Goal: Task Accomplishment & Management: Use online tool/utility

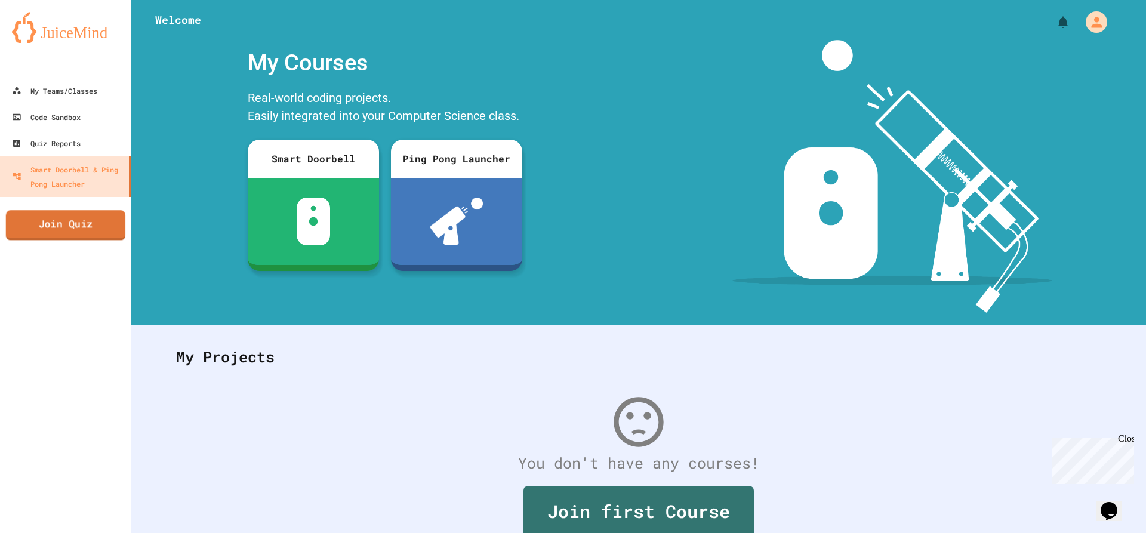
click at [56, 229] on link "Join Quiz" at bounding box center [65, 225] width 119 height 30
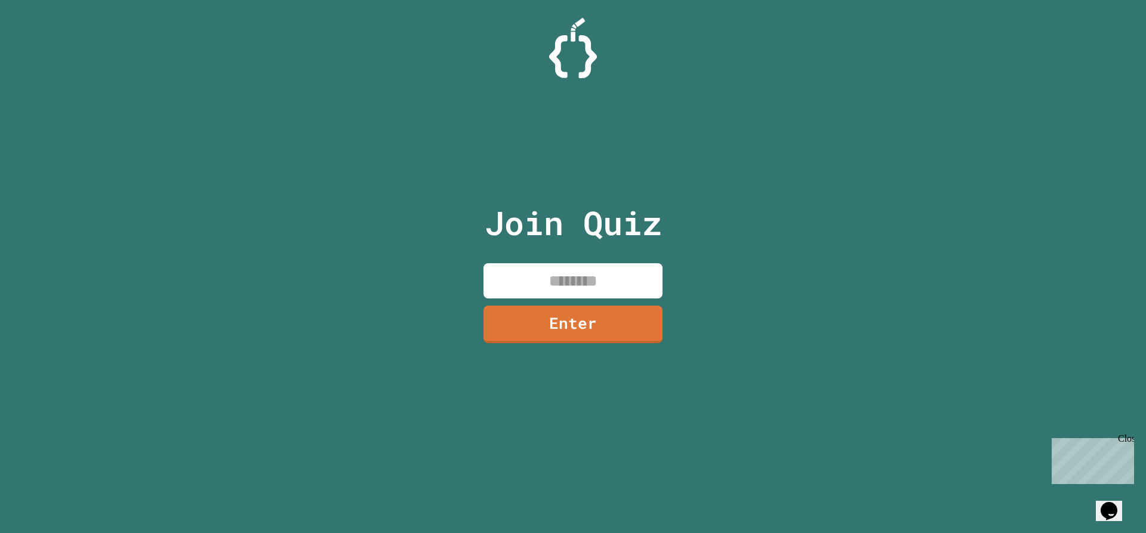
click at [578, 281] on input at bounding box center [573, 280] width 179 height 35
type input "********"
click at [609, 310] on link "Enter" at bounding box center [573, 322] width 177 height 39
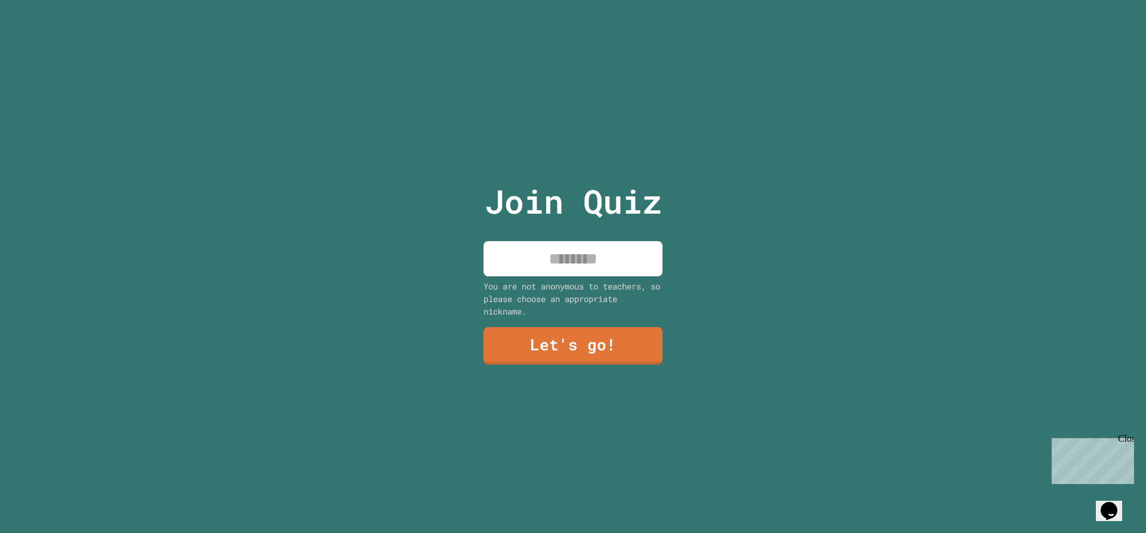
click at [615, 227] on div "Join Quiz You are not anonymous to teachers, so please choose an appropriate ni…" at bounding box center [573, 266] width 201 height 533
click at [605, 253] on input at bounding box center [573, 258] width 179 height 35
type input "******"
click at [636, 327] on link "Let's go!" at bounding box center [574, 346] width 180 height 38
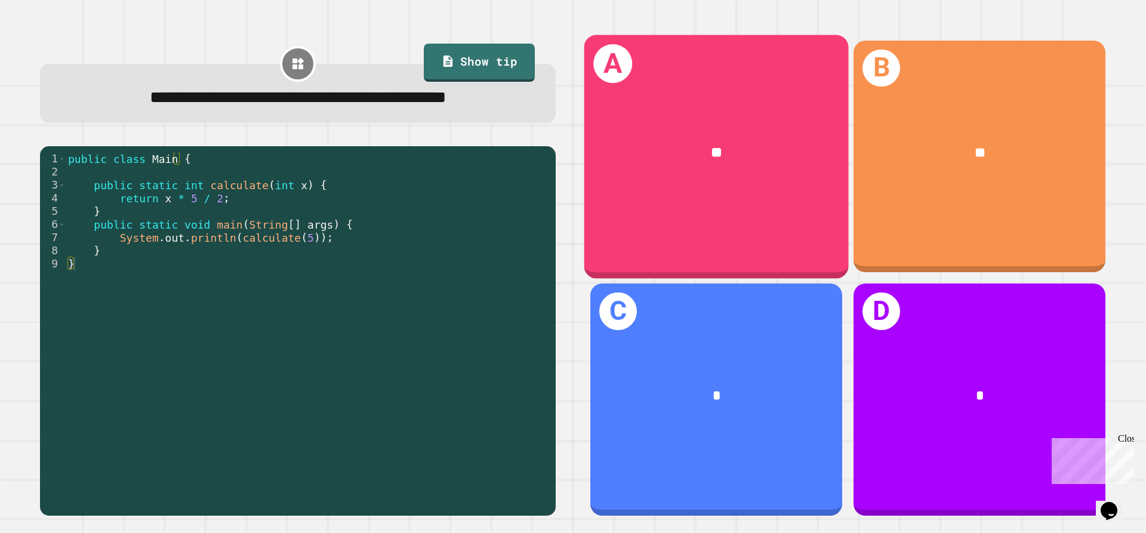
click at [778, 174] on div "**" at bounding box center [717, 153] width 265 height 80
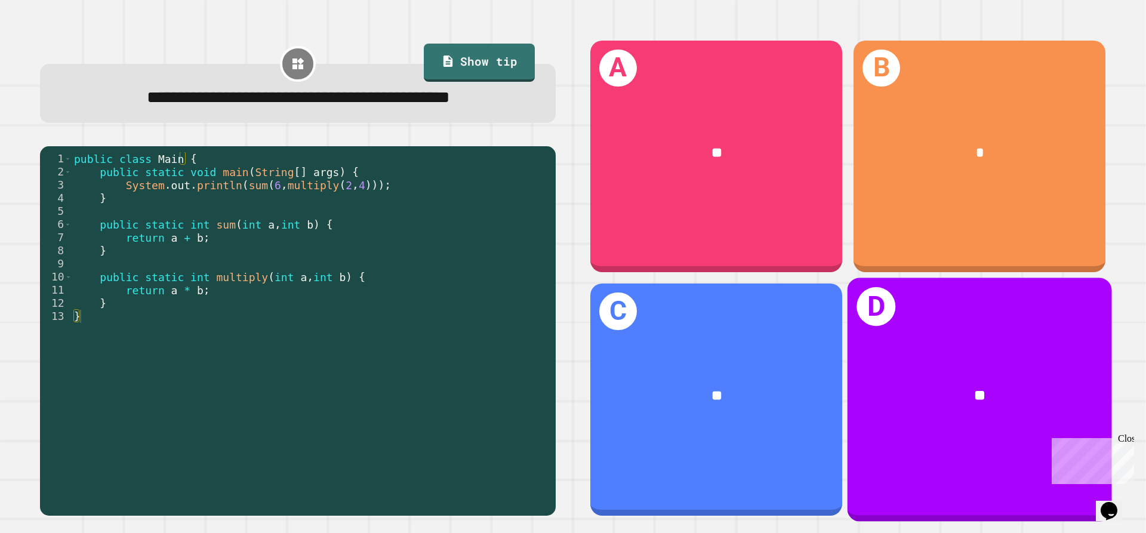
click at [961, 356] on div "**" at bounding box center [980, 396] width 265 height 80
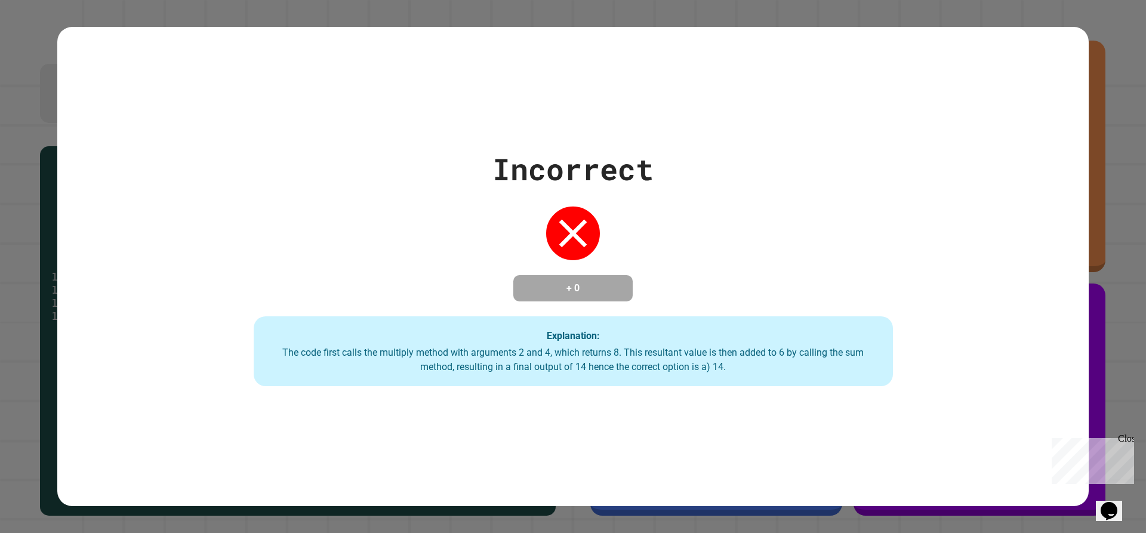
click at [697, 266] on div "Incorrect + 0 Explanation: The code first calls the multiply method with argume…" at bounding box center [573, 267] width 914 height 240
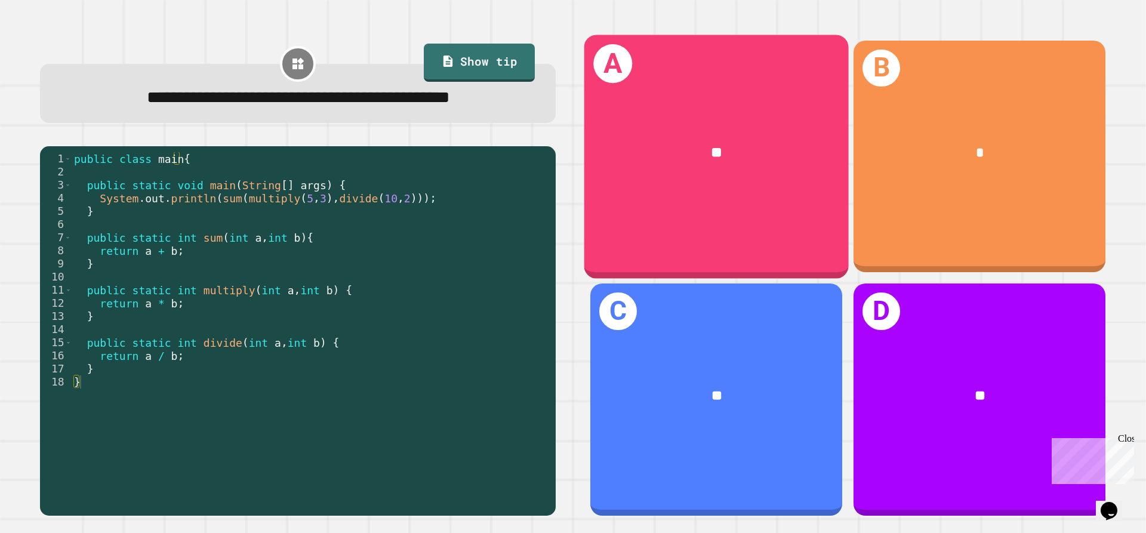
click at [642, 167] on div "**" at bounding box center [717, 153] width 265 height 80
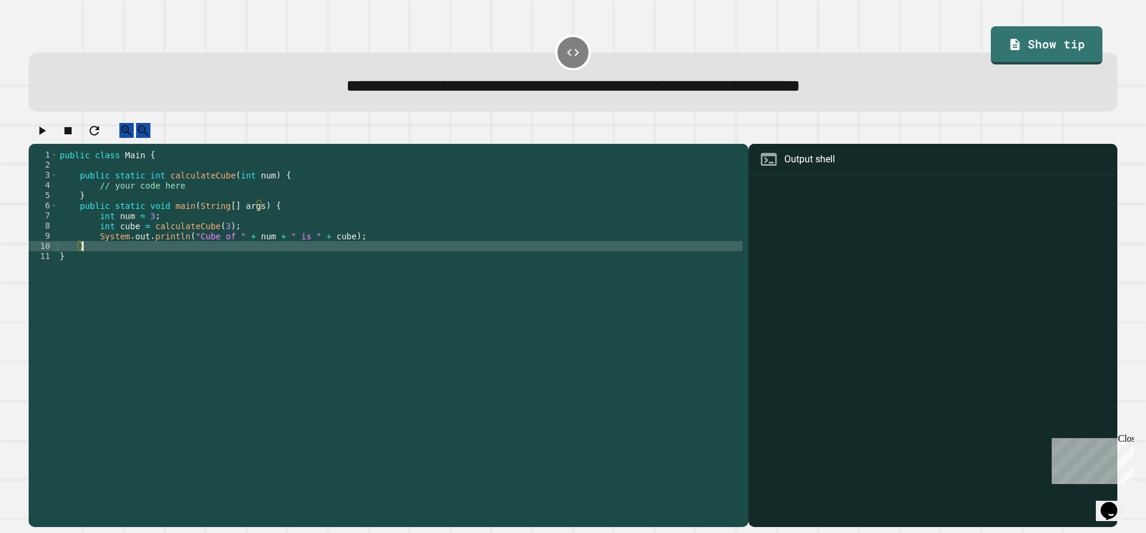
click at [218, 260] on div "public class Main { public static int calculateCube ( int num ) { // your code …" at bounding box center [399, 327] width 685 height 355
click at [230, 243] on div "public class Main { public static int calculateCube ( int num ) { // your code …" at bounding box center [399, 327] width 685 height 355
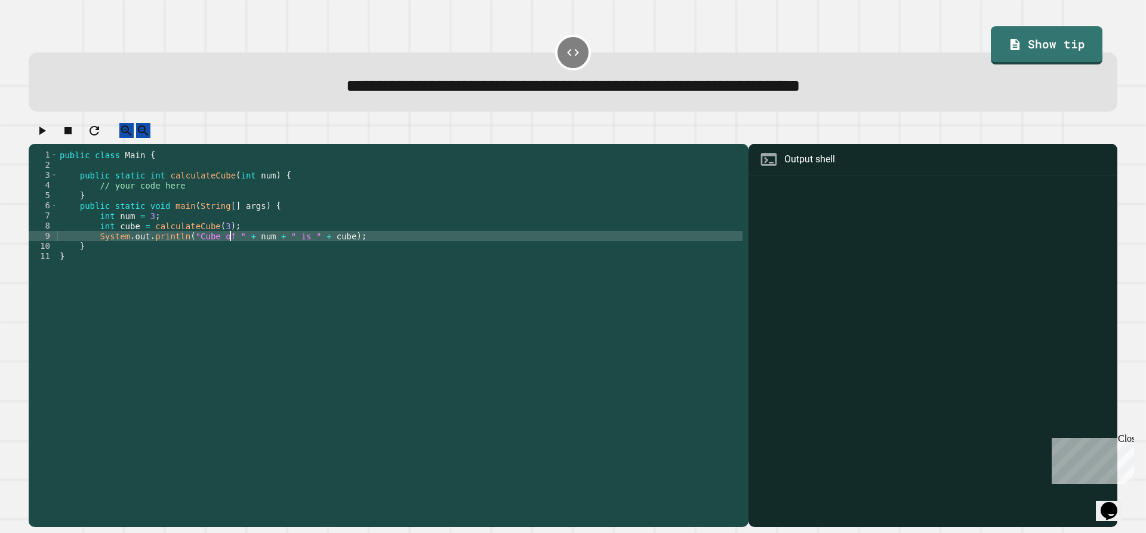
click at [258, 230] on div "public class Main { public static int calculateCube ( int num ) { // your code …" at bounding box center [399, 327] width 685 height 355
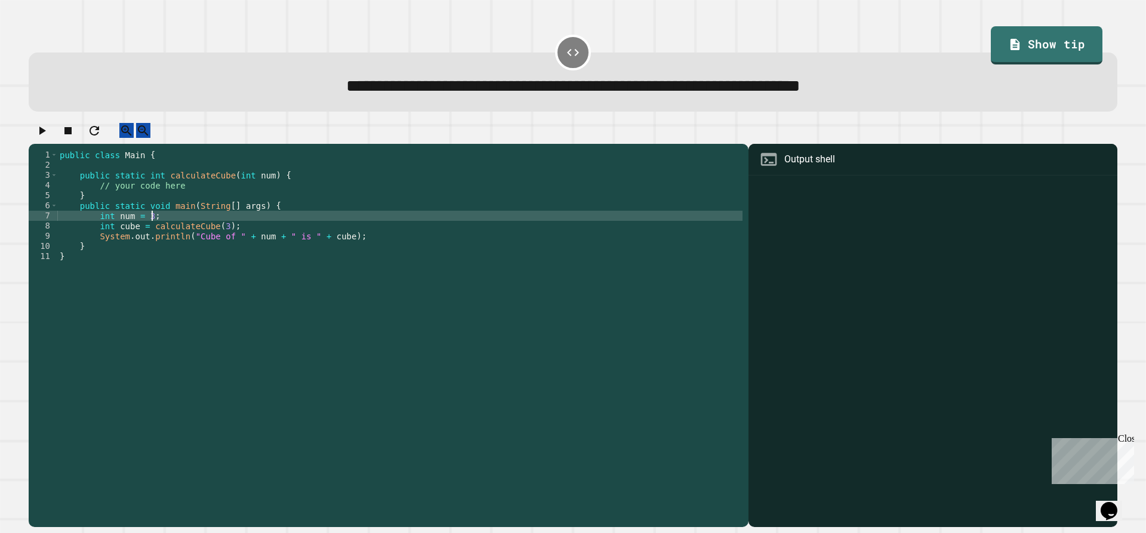
click at [266, 221] on div "public class Main { public static int calculateCube ( int num ) { // your code …" at bounding box center [399, 327] width 685 height 355
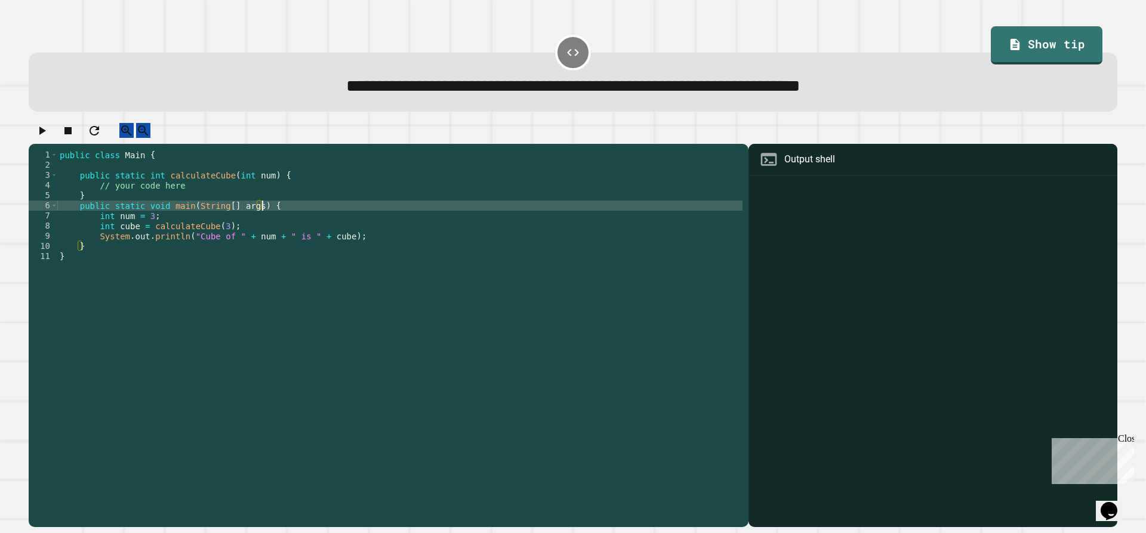
click at [274, 214] on div "public class Main { public static int calculateCube ( int num ) { // your code …" at bounding box center [399, 327] width 685 height 355
click at [278, 210] on div "public class Main { public static int calculateCube ( int num ) { // your code …" at bounding box center [399, 327] width 685 height 355
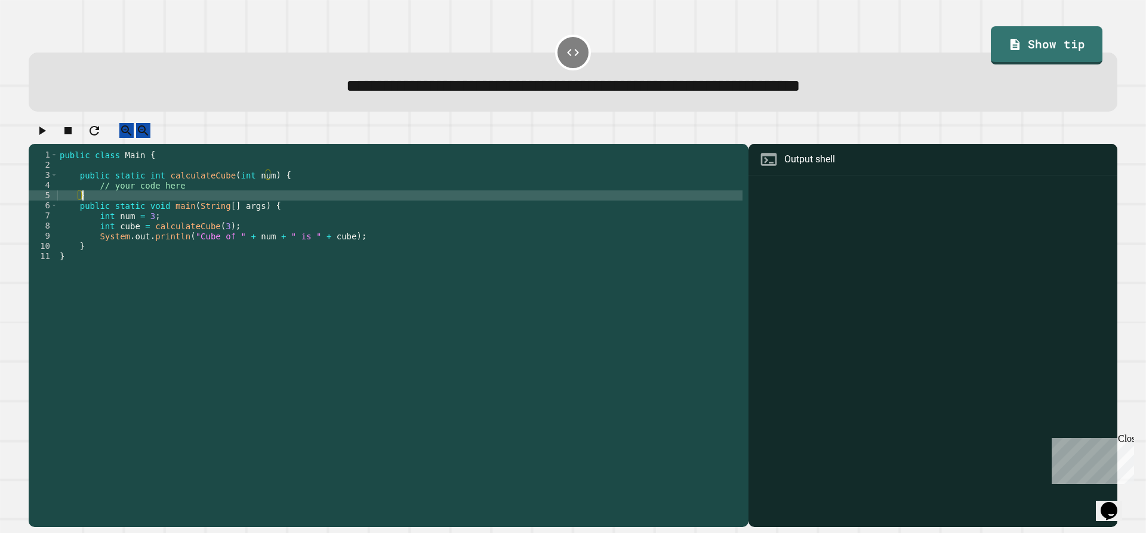
click at [288, 201] on div "public class Main { public static int calculateCube ( int num ) { // your code …" at bounding box center [399, 327] width 685 height 355
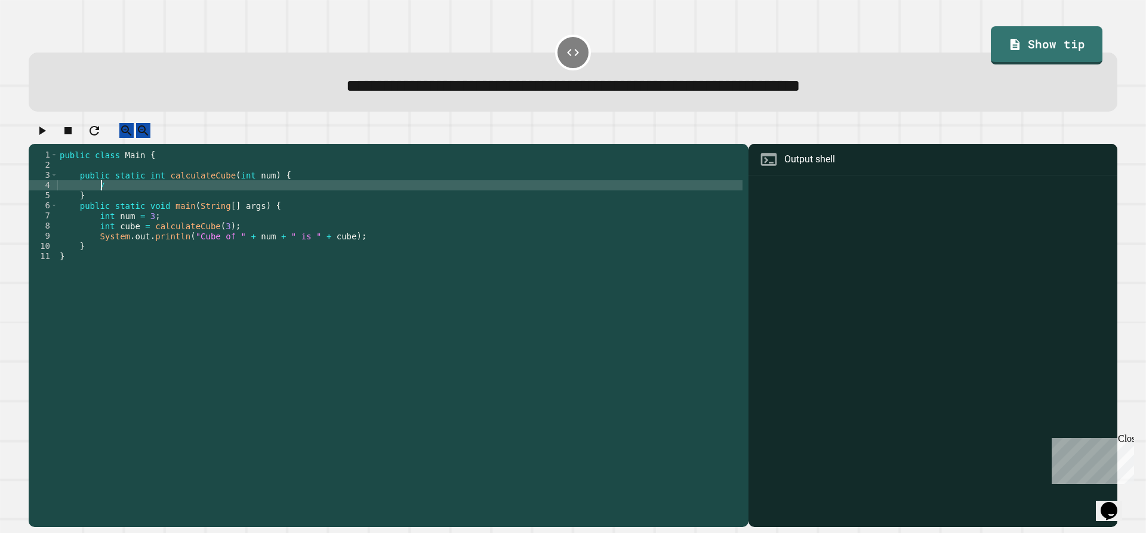
type textarea "*"
click at [41, 136] on icon "button" at bounding box center [42, 131] width 14 height 14
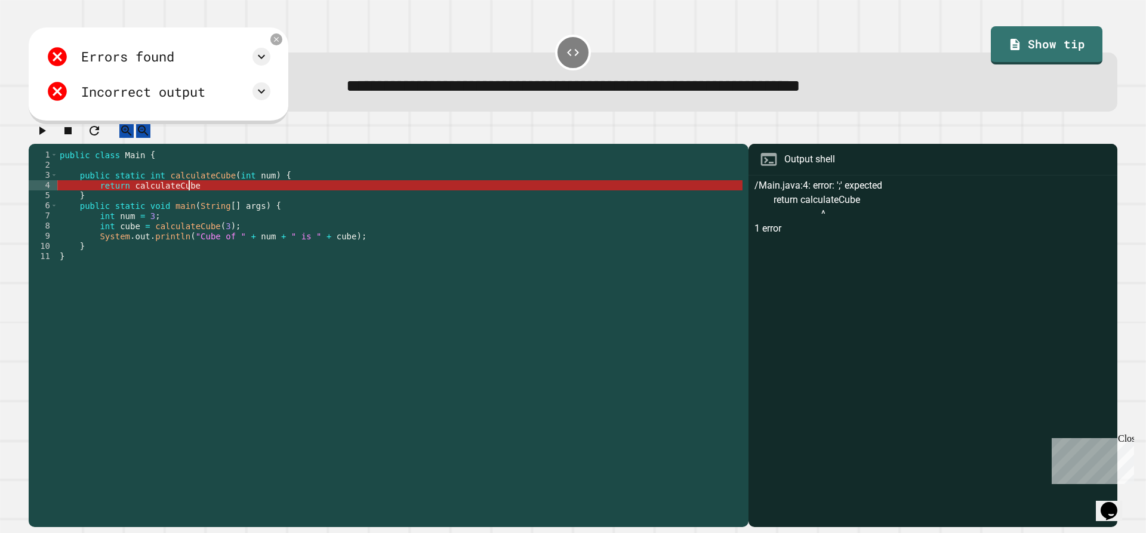
click at [214, 194] on div "public class Main { public static int calculateCube ( int num ) { return calcul…" at bounding box center [399, 327] width 685 height 355
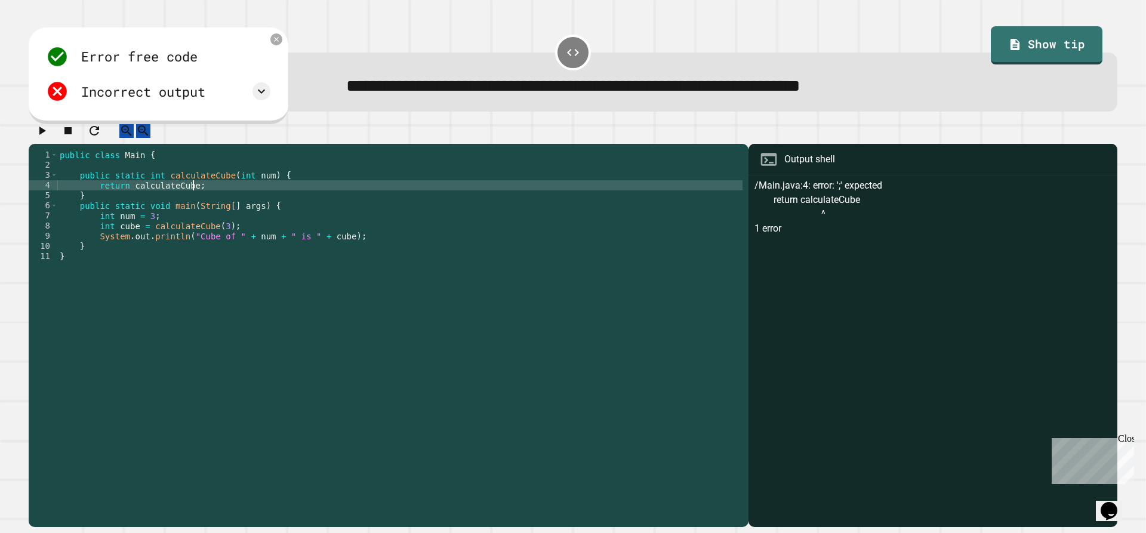
click at [46, 135] on icon "button" at bounding box center [42, 131] width 7 height 8
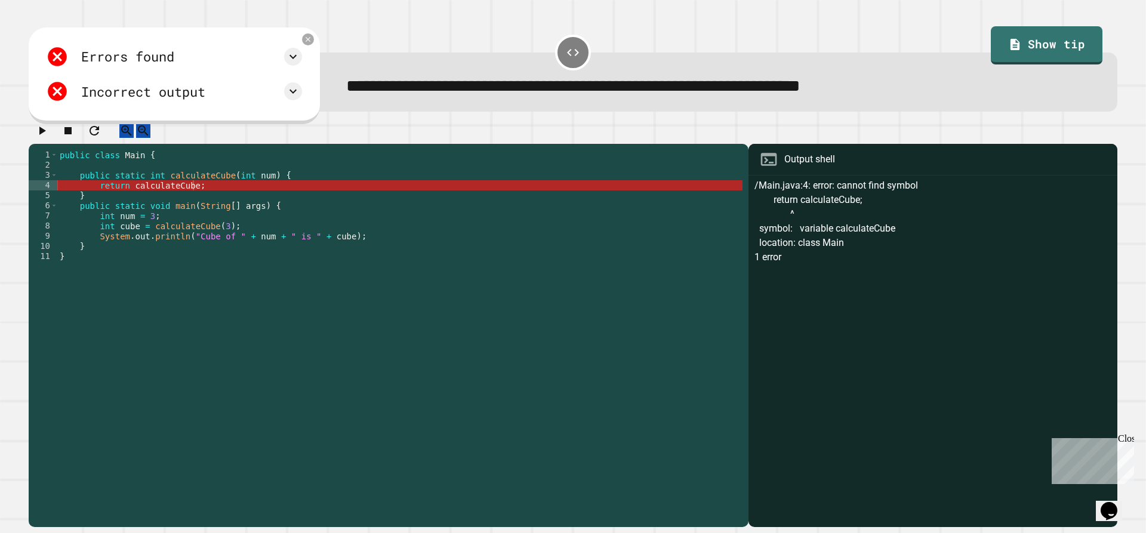
click at [186, 199] on div "public class Main { public static int calculateCube ( int num ) { return calcul…" at bounding box center [399, 327] width 685 height 355
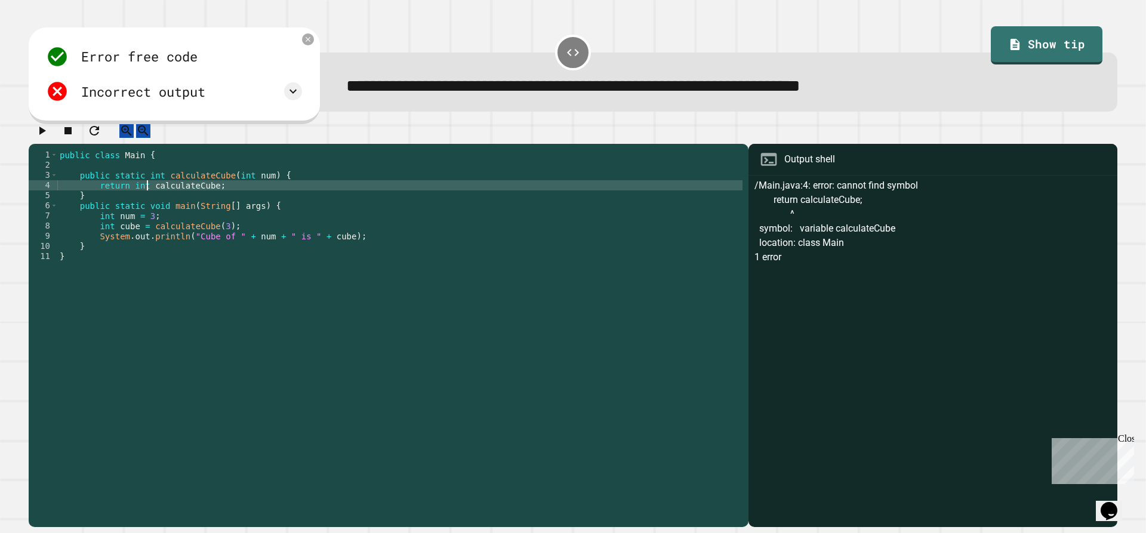
scroll to position [0, 6]
click at [48, 132] on icon "button" at bounding box center [42, 131] width 14 height 14
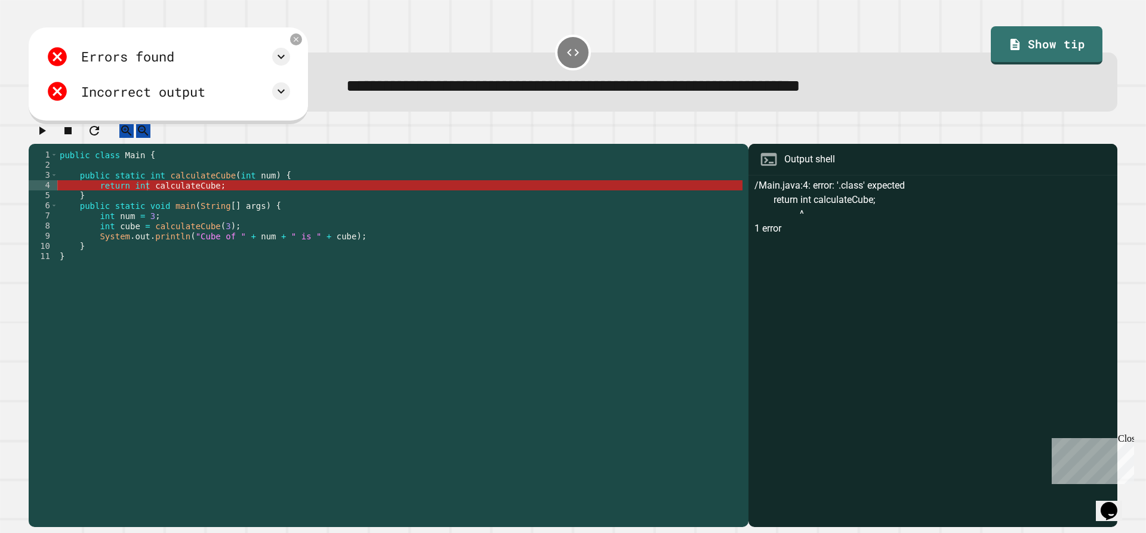
click at [149, 196] on div "public class Main { public static int calculateCube ( int num ) { return int ca…" at bounding box center [399, 327] width 685 height 355
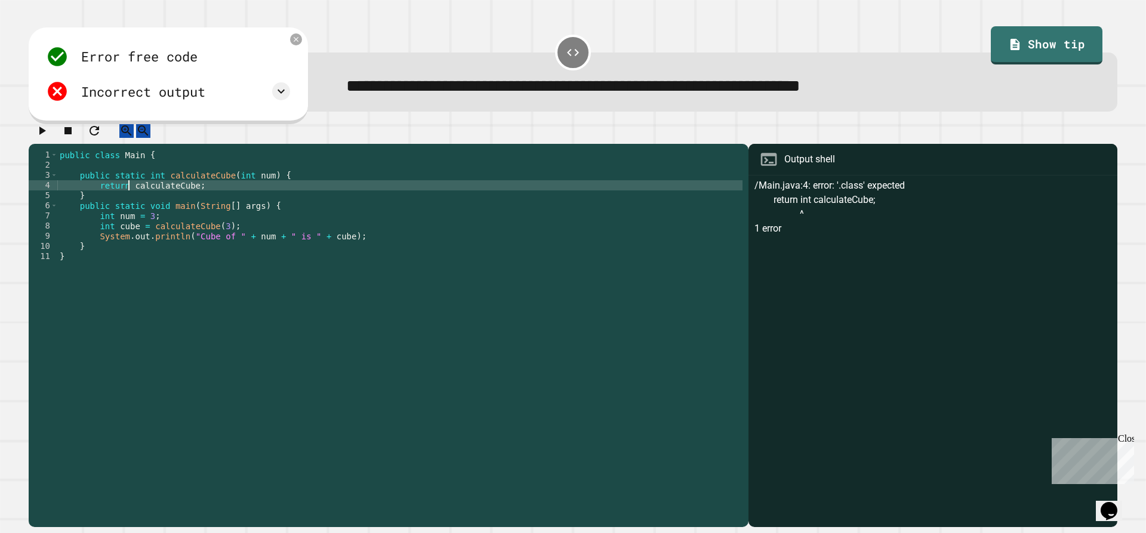
click at [194, 200] on div "public class Main { public static int calculateCube ( int num ) { return calcul…" at bounding box center [399, 327] width 685 height 355
click at [48, 127] on button "button" at bounding box center [42, 130] width 14 height 15
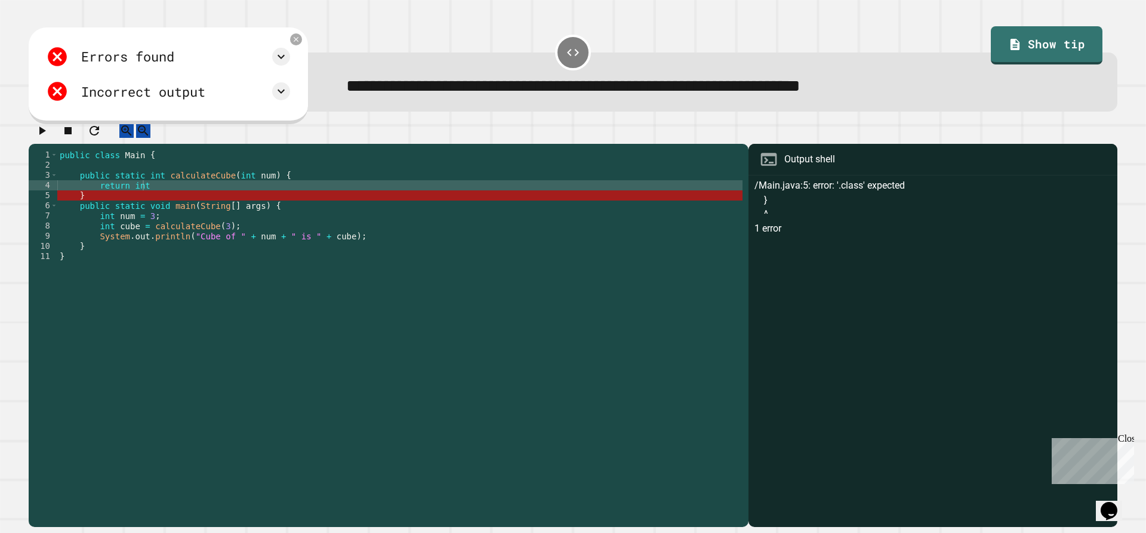
click at [156, 196] on div "public class Main { public static int calculateCube ( int num ) { return int } …" at bounding box center [399, 327] width 685 height 355
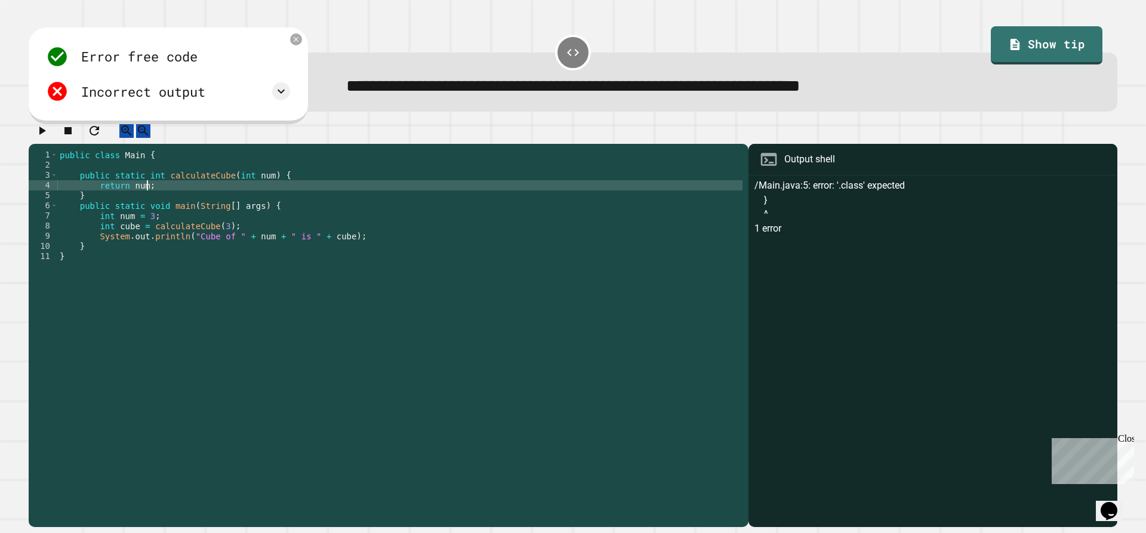
scroll to position [0, 5]
click at [49, 130] on icon "button" at bounding box center [42, 131] width 14 height 14
click at [260, 198] on div "public class Main { public static int calculateCube ( int num ) { return num ; …" at bounding box center [399, 327] width 685 height 355
click at [444, 144] on div at bounding box center [573, 133] width 1089 height 21
click at [260, 38] on icon at bounding box center [261, 40] width 10 height 10
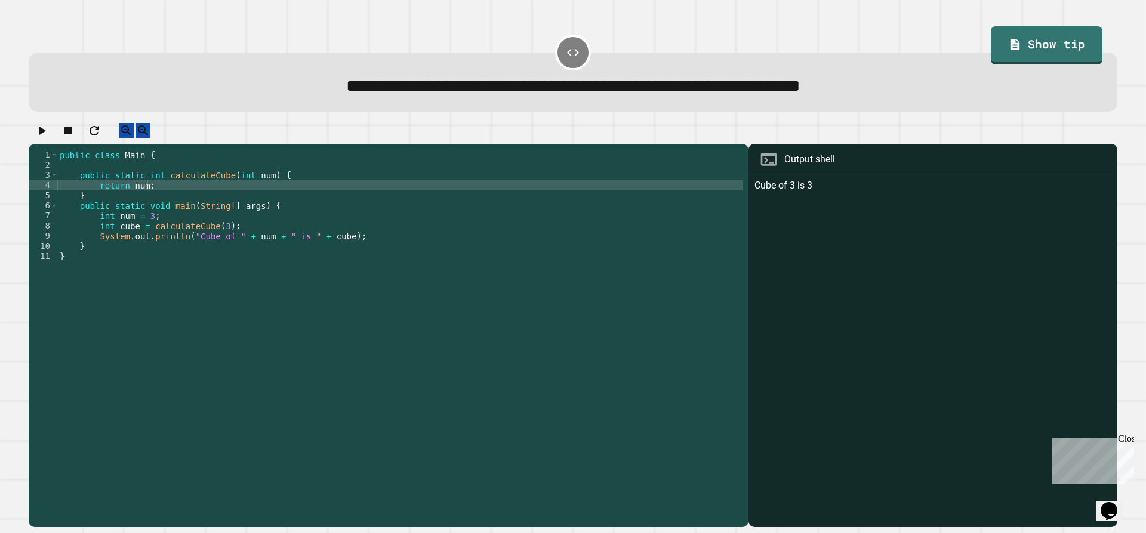
drag, startPoint x: 964, startPoint y: 55, endPoint x: 1108, endPoint y: 17, distance: 149.3
click at [967, 55] on div "**********" at bounding box center [573, 82] width 1089 height 59
click at [1108, 17] on div "**********" at bounding box center [573, 266] width 1146 height 533
click at [1075, 22] on div "**********" at bounding box center [573, 266] width 1146 height 533
click at [1068, 29] on link "Show tip" at bounding box center [1046, 46] width 111 height 38
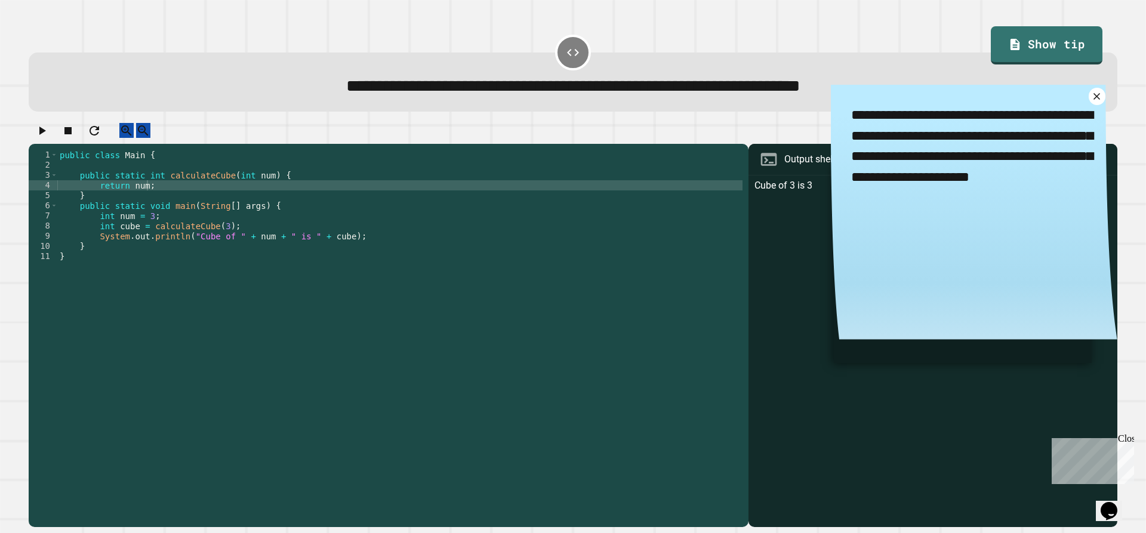
click at [228, 197] on div "public class Main { public static int calculateCube ( int num ) { return num ; …" at bounding box center [399, 327] width 685 height 355
click at [282, 192] on div "public class Main { public static int calculateCube ( int num ) { return num ; …" at bounding box center [399, 327] width 685 height 355
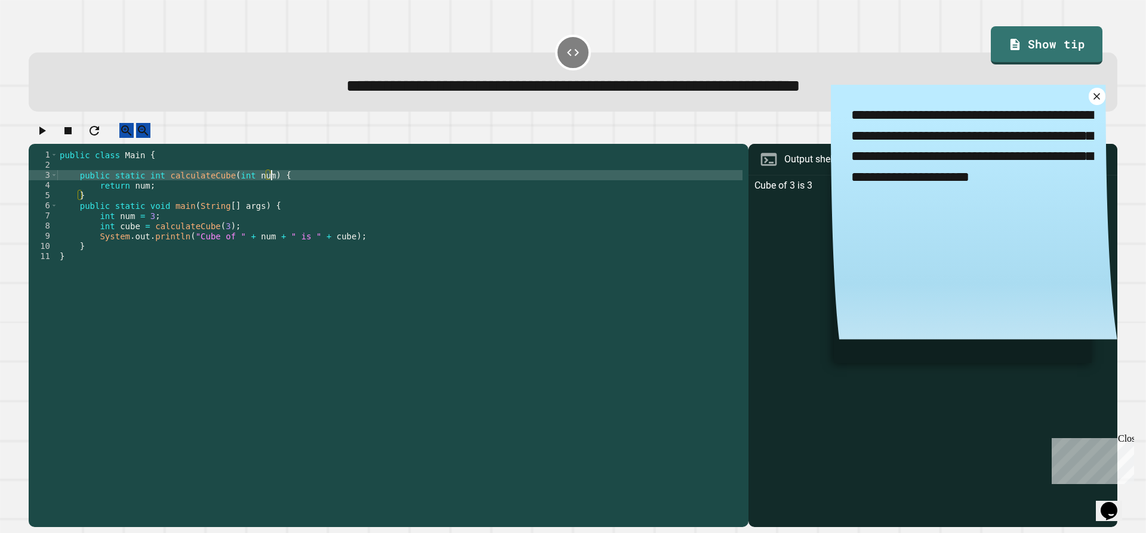
click at [284, 189] on div "public class Main { public static int calculateCube ( int num ) { return num ; …" at bounding box center [399, 327] width 685 height 355
type textarea "**********"
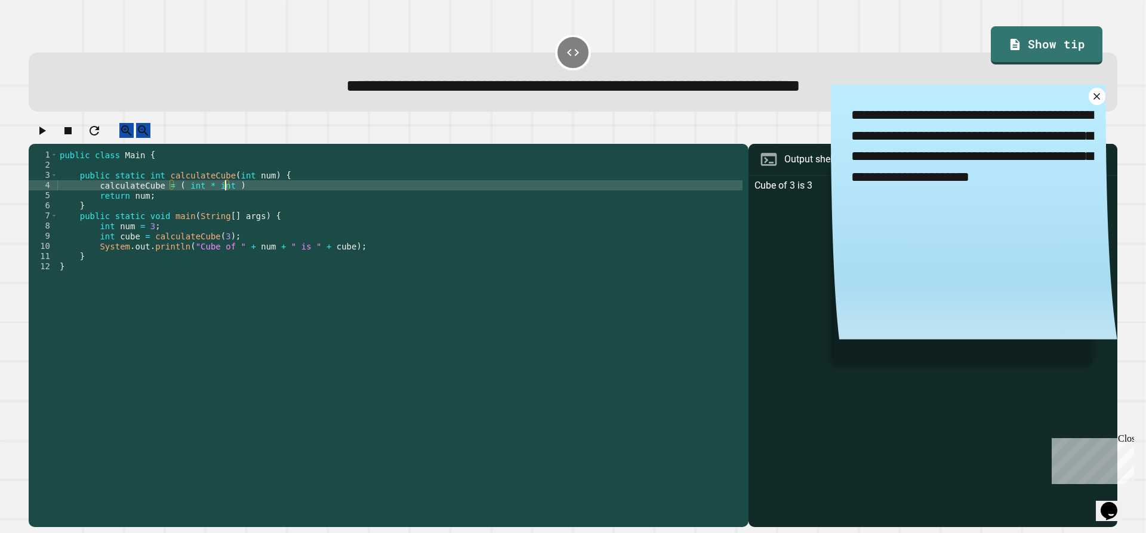
scroll to position [0, 11]
type textarea "**********"
click at [282, 196] on div "**********" at bounding box center [573, 266] width 1146 height 533
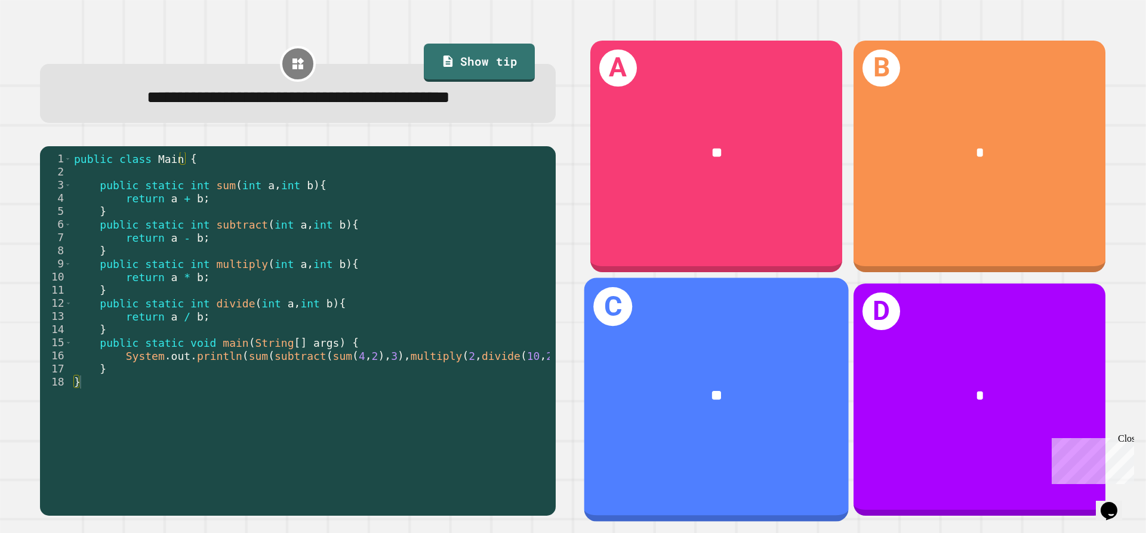
click at [691, 318] on div "C **" at bounding box center [717, 400] width 265 height 244
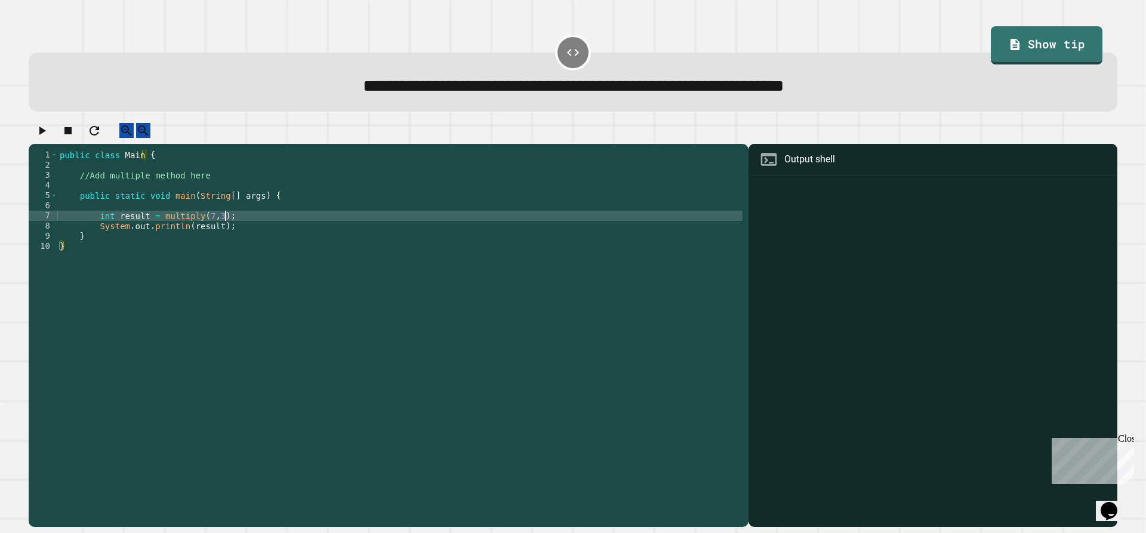
click at [361, 227] on div "public class Main { //Add multiple method here public static void main ( String…" at bounding box center [399, 327] width 685 height 355
click at [348, 253] on div "public class Main { //Add multiple method here public static void main ( String…" at bounding box center [399, 327] width 685 height 355
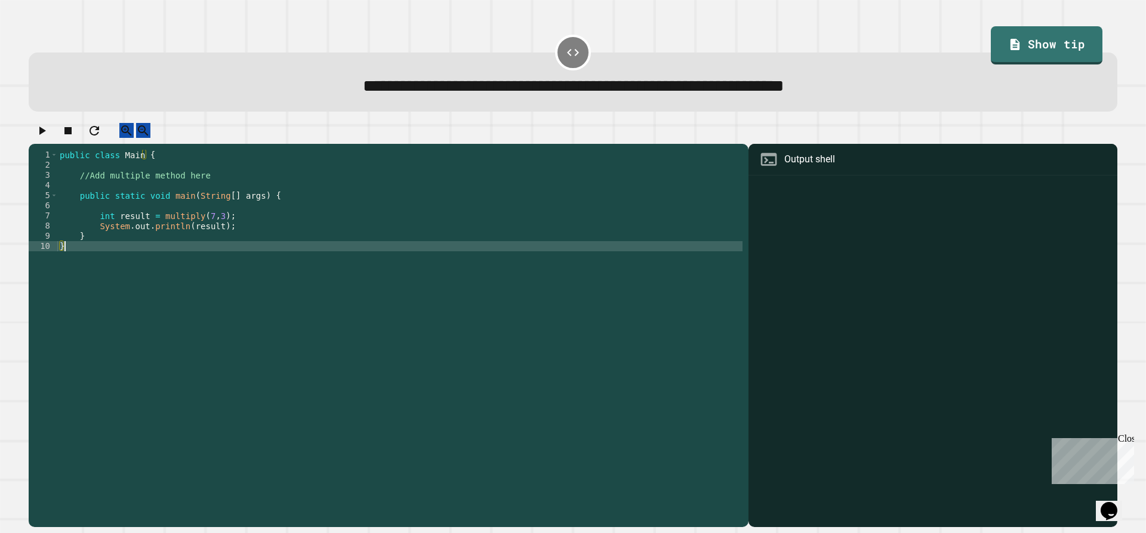
click at [332, 233] on div "public class Main { //Add multiple method here public static void main ( String…" at bounding box center [399, 327] width 685 height 355
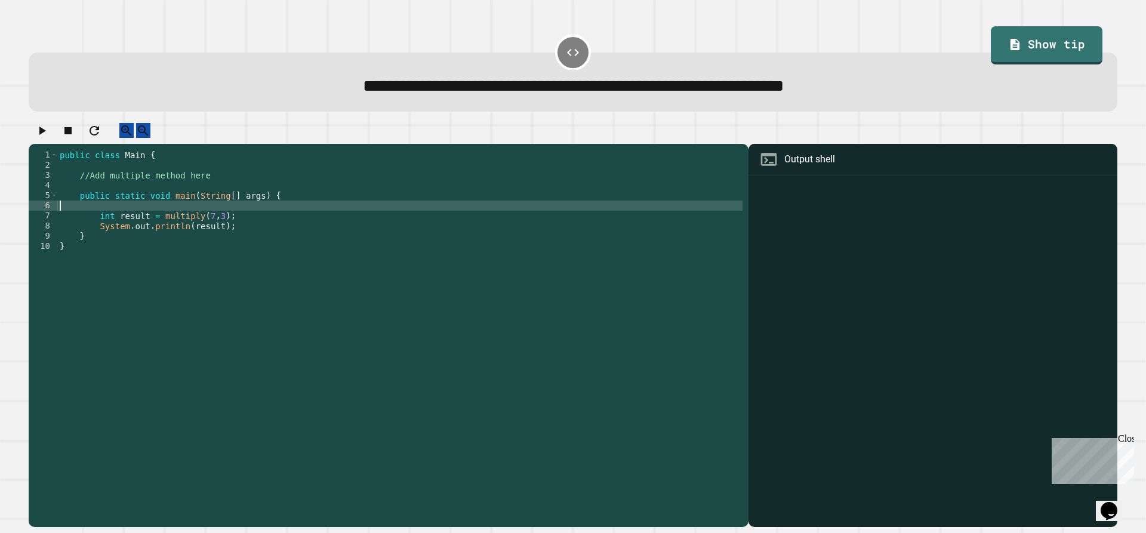
click at [339, 218] on div "public class Main { //Add multiple method here public static void main ( String…" at bounding box center [399, 327] width 685 height 355
drag, startPoint x: 27, startPoint y: 135, endPoint x: 34, endPoint y: 134, distance: 6.6
click at [34, 134] on div "1 2 3 4 5 6 7 8 9 10 public class Main { //Add multiple method here public stat…" at bounding box center [573, 326] width 1100 height 416
click at [38, 134] on button "button" at bounding box center [42, 130] width 14 height 15
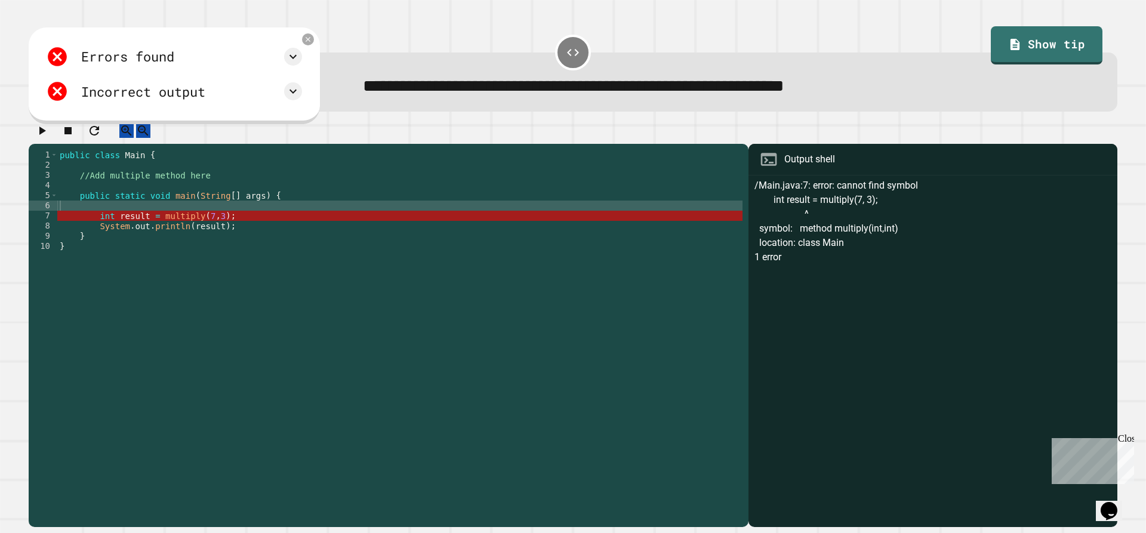
click at [203, 188] on div "public class Main { //Add multiple method here public static void main ( String…" at bounding box center [399, 327] width 685 height 355
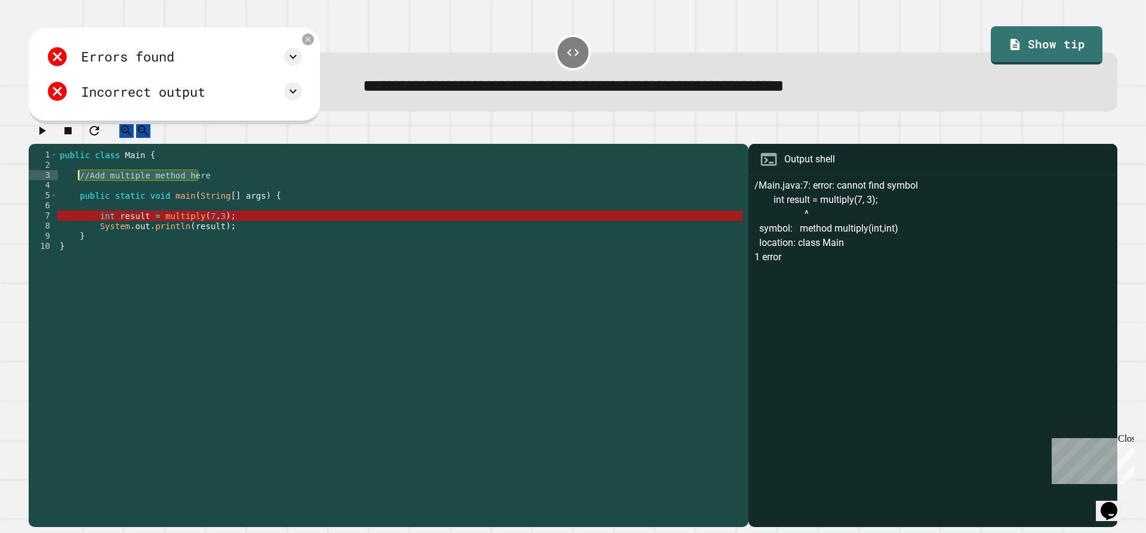
drag, startPoint x: 201, startPoint y: 187, endPoint x: 81, endPoint y: 185, distance: 120.6
click at [81, 185] on div "public class Main { //Add multiple method here public static void main ( String…" at bounding box center [399, 327] width 685 height 355
click at [1042, 57] on link "Show tip" at bounding box center [1047, 44] width 101 height 40
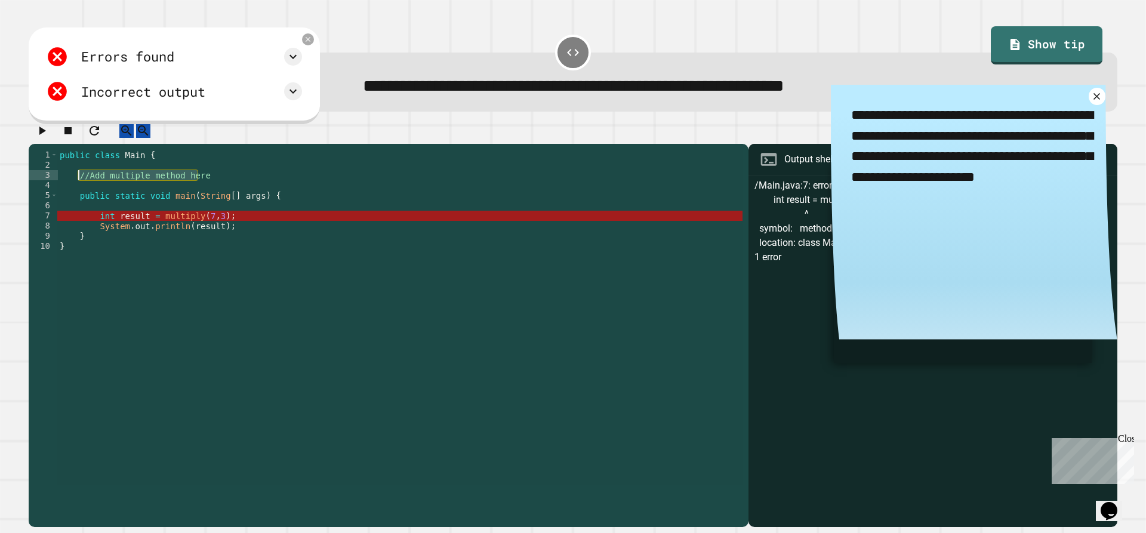
click at [202, 187] on div "public class Main { //Add multiple method here public static void main ( String…" at bounding box center [399, 317] width 685 height 335
drag, startPoint x: 199, startPoint y: 186, endPoint x: 75, endPoint y: 187, distance: 124.8
click at [75, 187] on div "public class Main { //Add multiple method here public static void main ( String…" at bounding box center [399, 327] width 685 height 355
type textarea "**********"
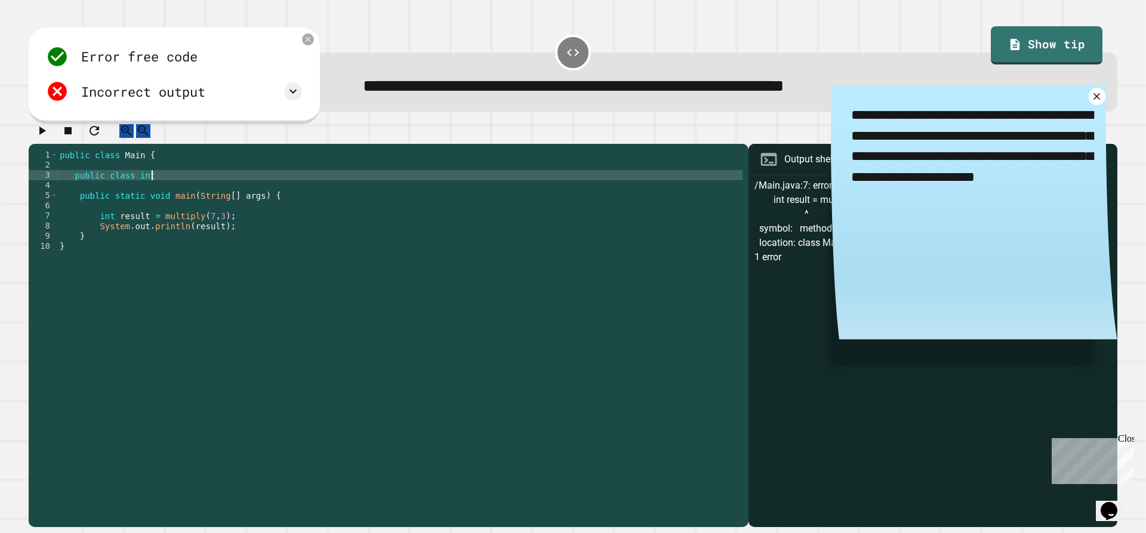
scroll to position [0, 5]
type textarea "*"
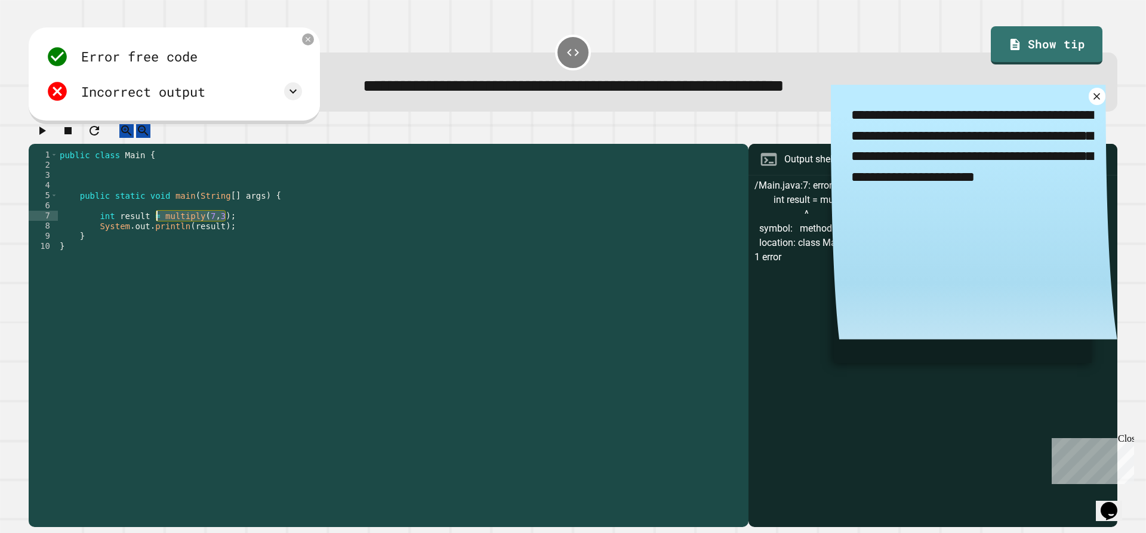
drag, startPoint x: 231, startPoint y: 226, endPoint x: 156, endPoint y: 230, distance: 75.3
click at [156, 230] on div "public class Main { public static void main ( String [ ] args ) { int result = …" at bounding box center [399, 327] width 685 height 355
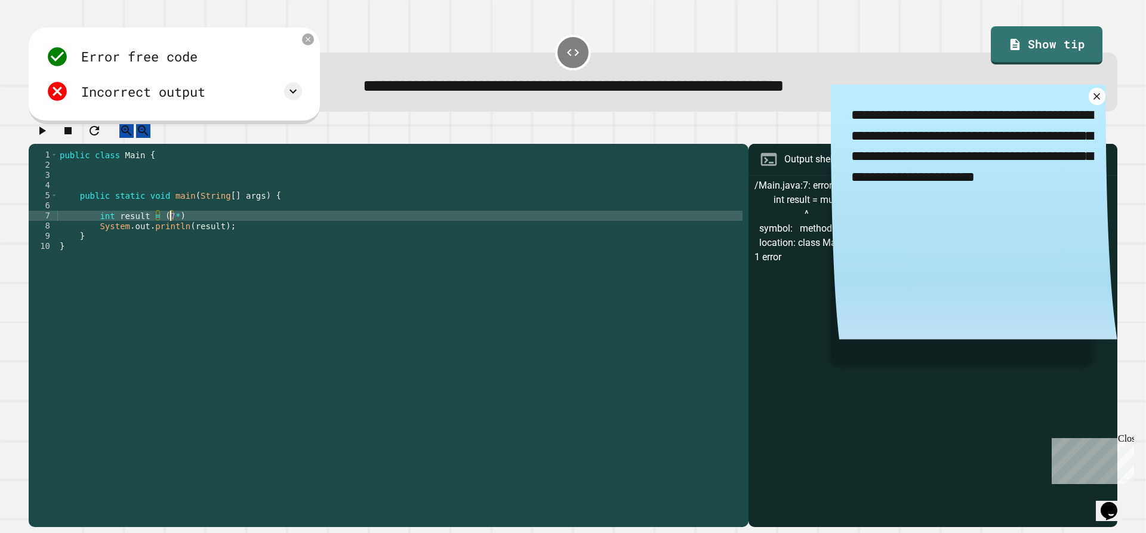
scroll to position [0, 8]
click at [41, 133] on icon "button" at bounding box center [42, 131] width 14 height 14
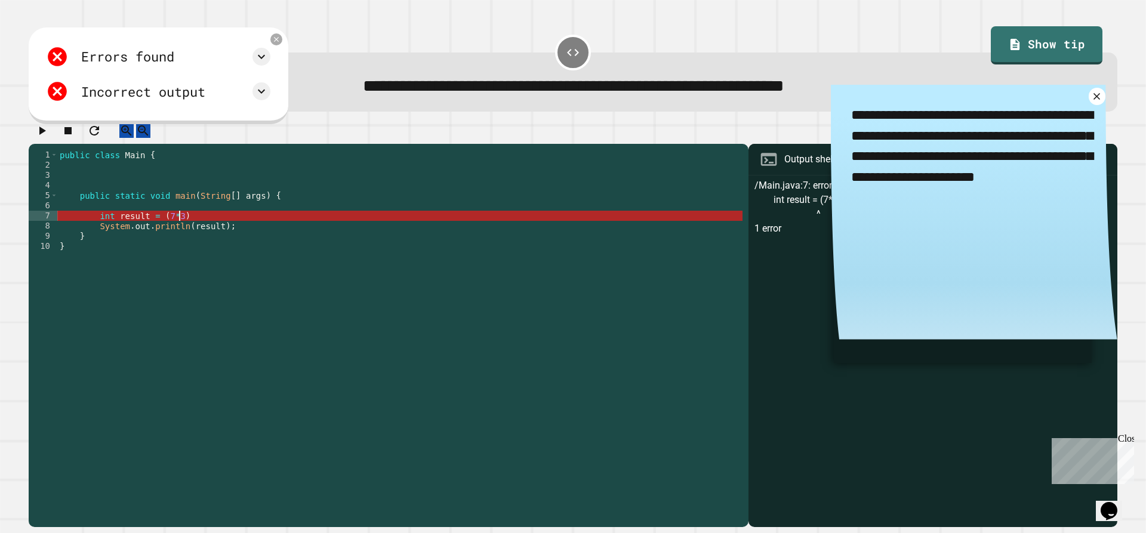
click at [190, 223] on div "public class Main { public static void main ( String [ ] args ) { int result = …" at bounding box center [399, 327] width 685 height 355
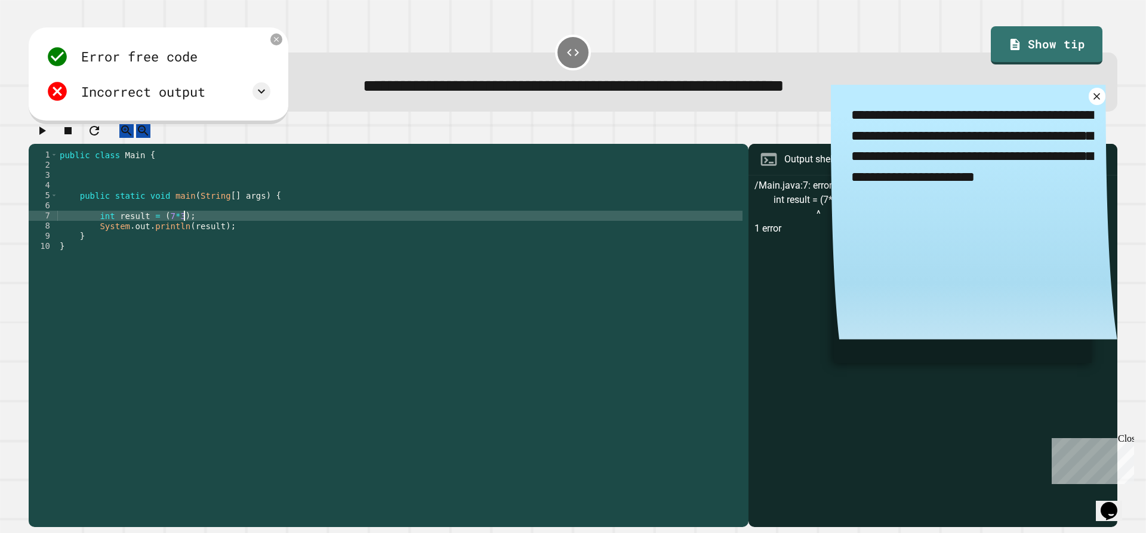
type textarea "**********"
click at [45, 138] on icon "button" at bounding box center [42, 131] width 14 height 14
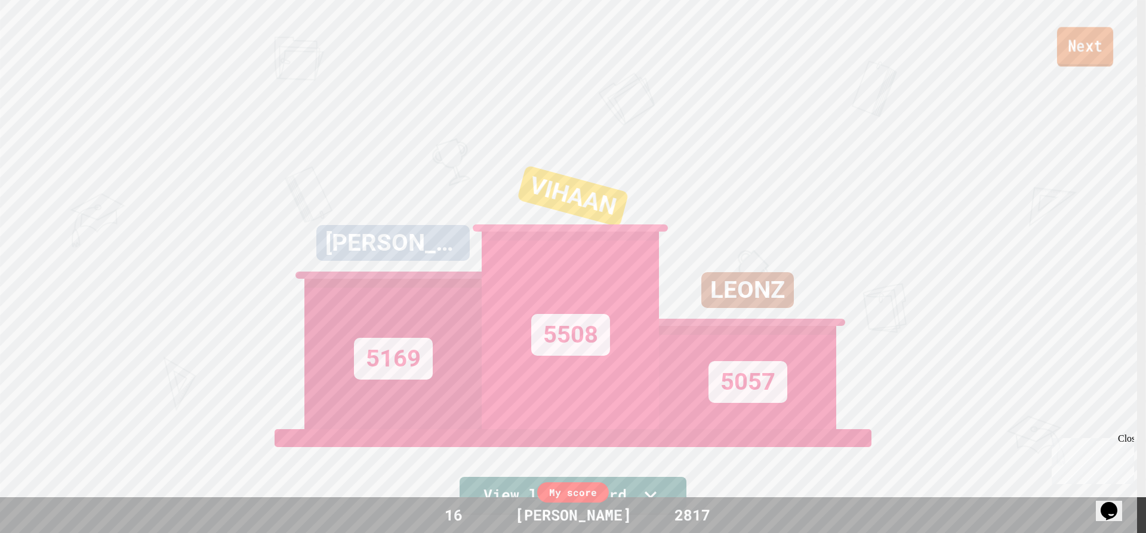
click at [1066, 55] on link "Next" at bounding box center [1085, 46] width 56 height 39
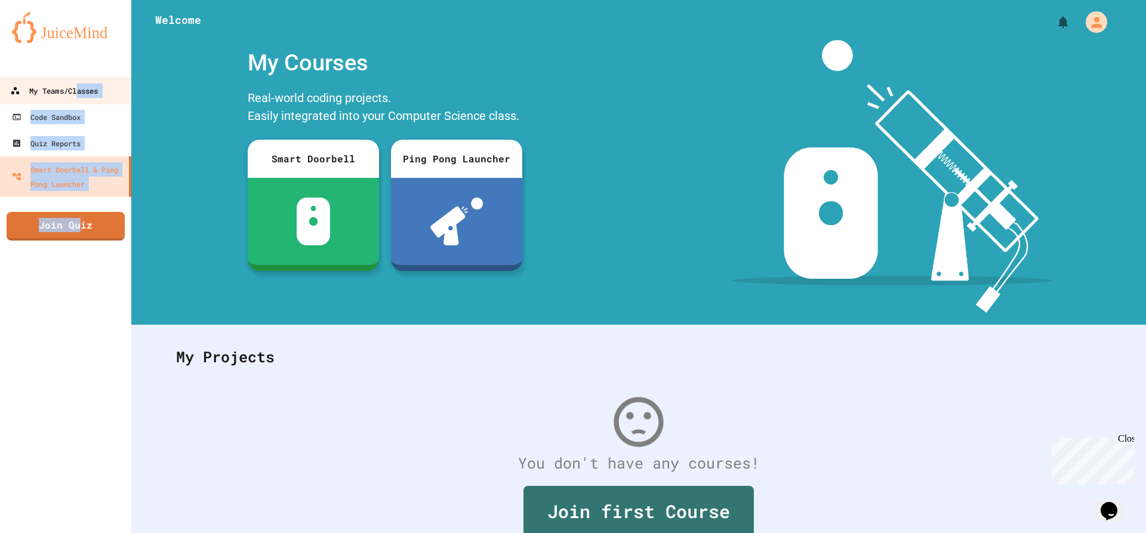
drag, startPoint x: 82, startPoint y: 225, endPoint x: 76, endPoint y: 85, distance: 139.8
click at [76, 85] on div "My Teams/Classes Code Sandbox Quiz Reports Smart Doorbell & Ping Pong Launcher …" at bounding box center [65, 266] width 131 height 533
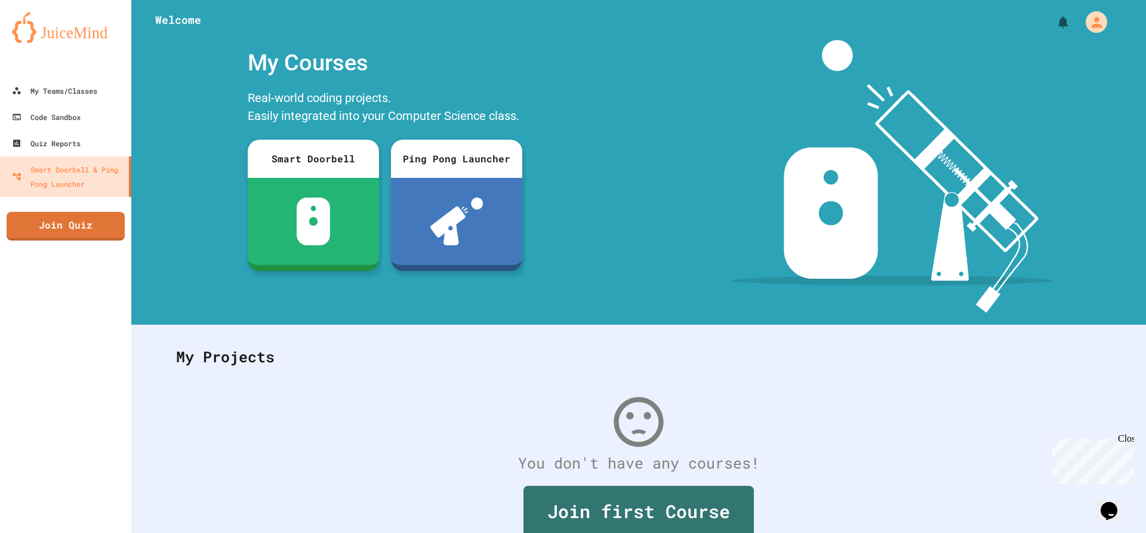
click at [537, 122] on div "My Courses Real-world coding projects. Easily integrated into your Computer Sci…" at bounding box center [385, 176] width 508 height 273
click at [1091, 21] on icon "My Account" at bounding box center [1097, 22] width 12 height 12
click at [75, 533] on div at bounding box center [573, 533] width 1146 height 0
click at [0, 76] on div at bounding box center [65, 66] width 131 height 24
click at [23, 102] on link "My Teams/Classes" at bounding box center [65, 91] width 132 height 26
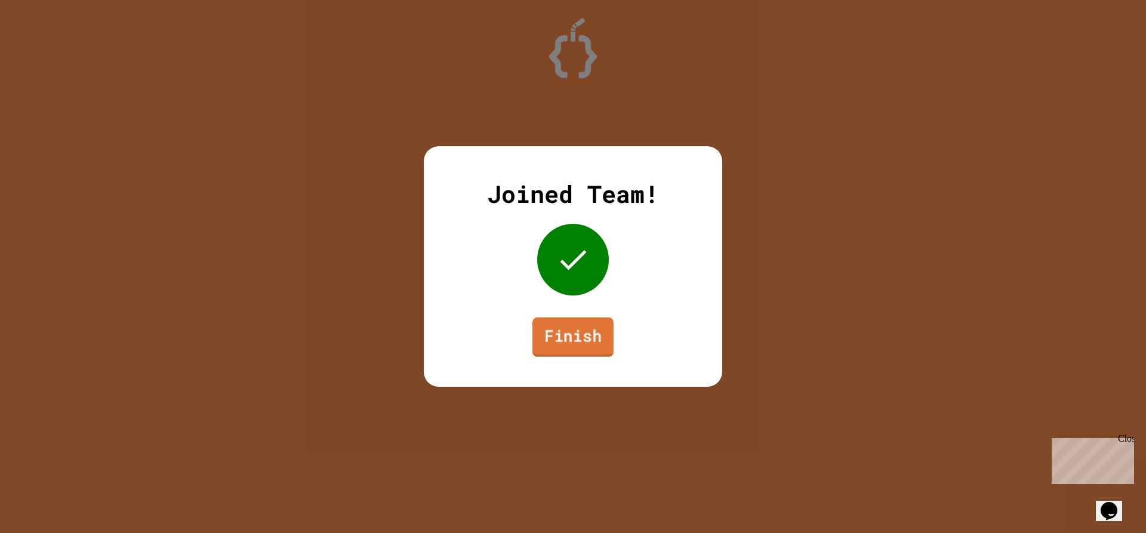
click at [570, 340] on link "Finish" at bounding box center [573, 337] width 81 height 39
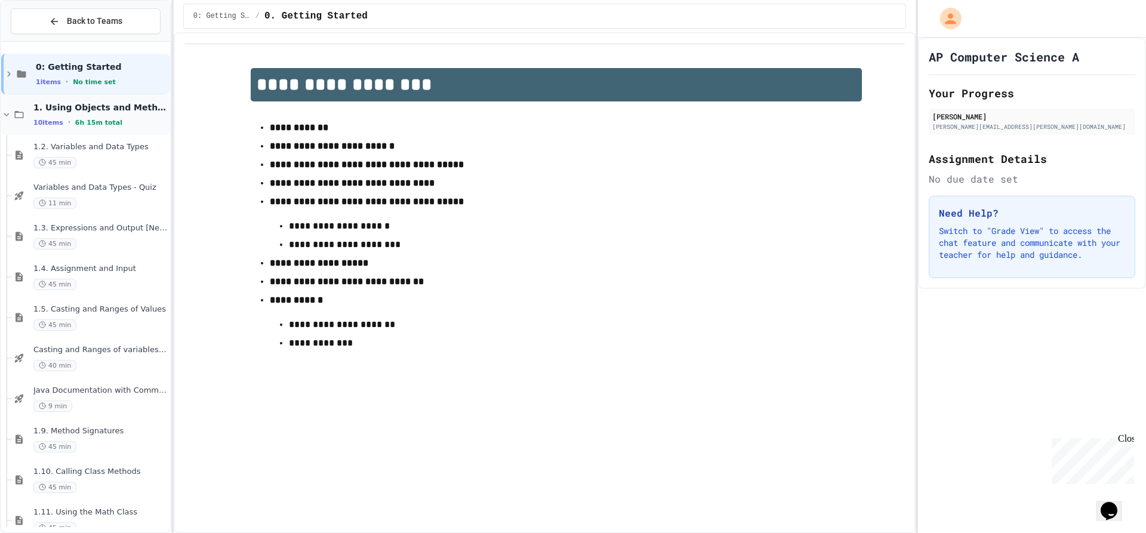
click at [67, 95] on div "1. Using Objects and Methods 10 items • 6h 15m total" at bounding box center [85, 114] width 169 height 41
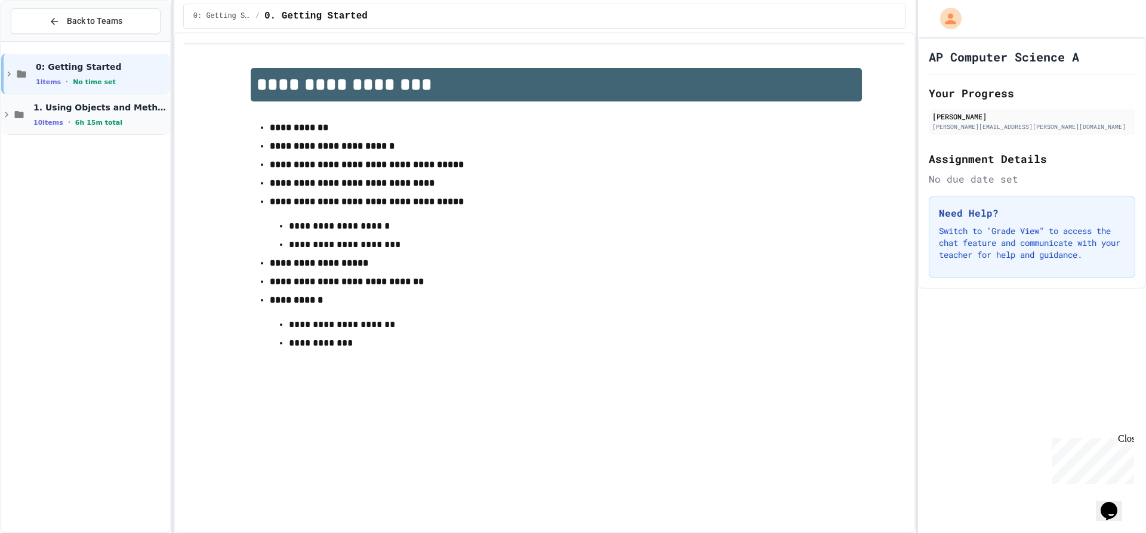
click at [76, 107] on span "1. Using Objects and Methods" at bounding box center [100, 107] width 134 height 11
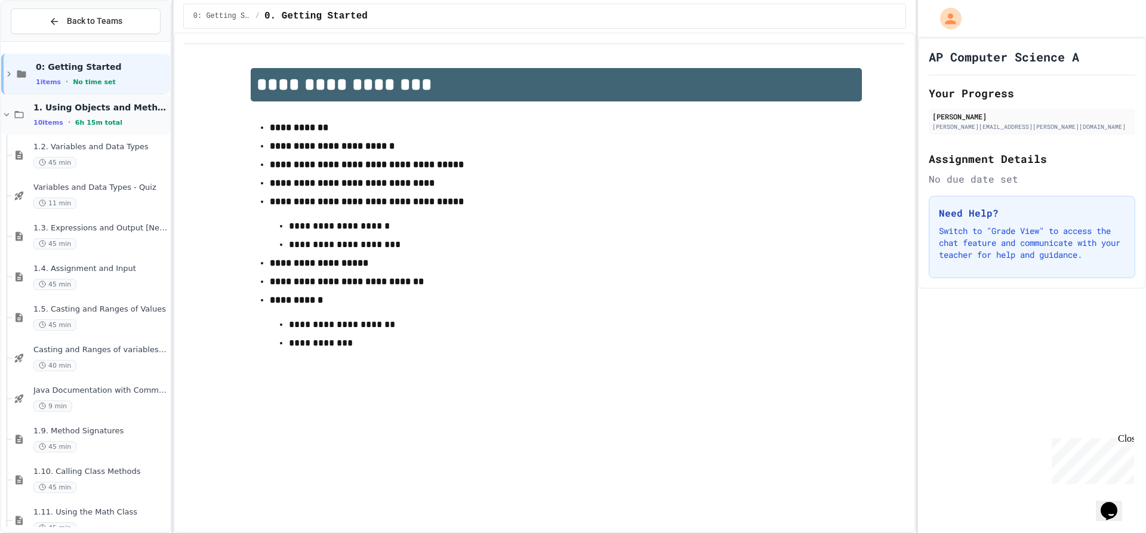
click at [64, 114] on div "1. Using Objects and Methods 10 items • 6h 15m total" at bounding box center [100, 114] width 134 height 25
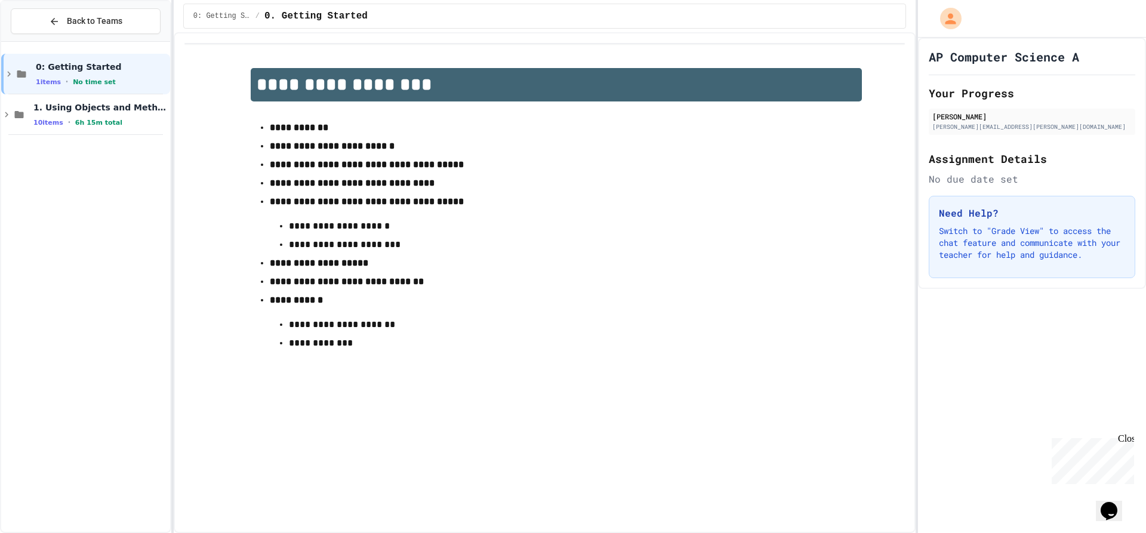
click at [75, 119] on span "6h 15m total" at bounding box center [98, 123] width 47 height 8
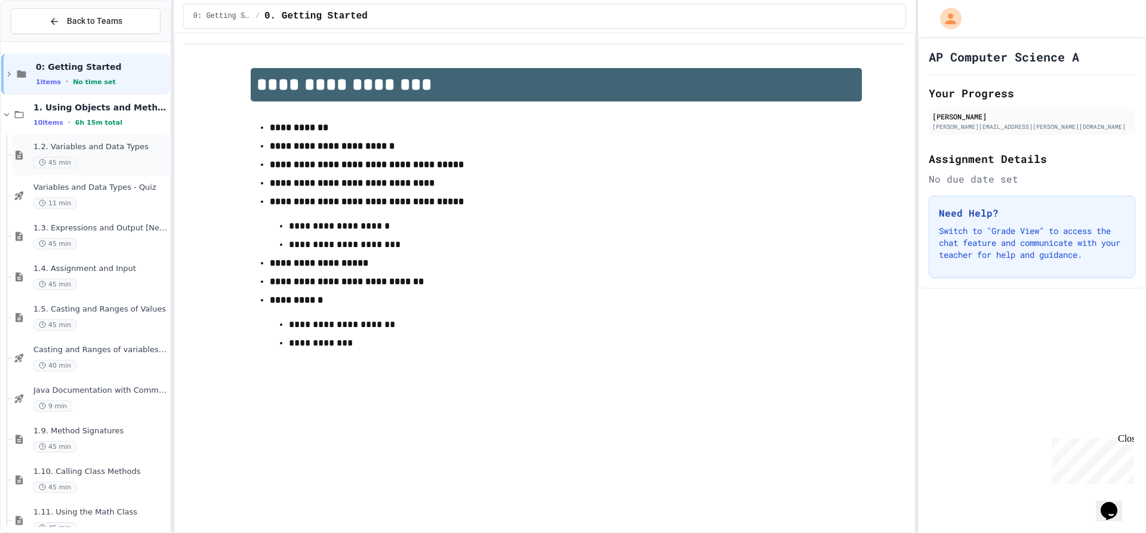
click at [23, 165] on div "1.2. Variables and Data Types 45 min" at bounding box center [91, 155] width 158 height 41
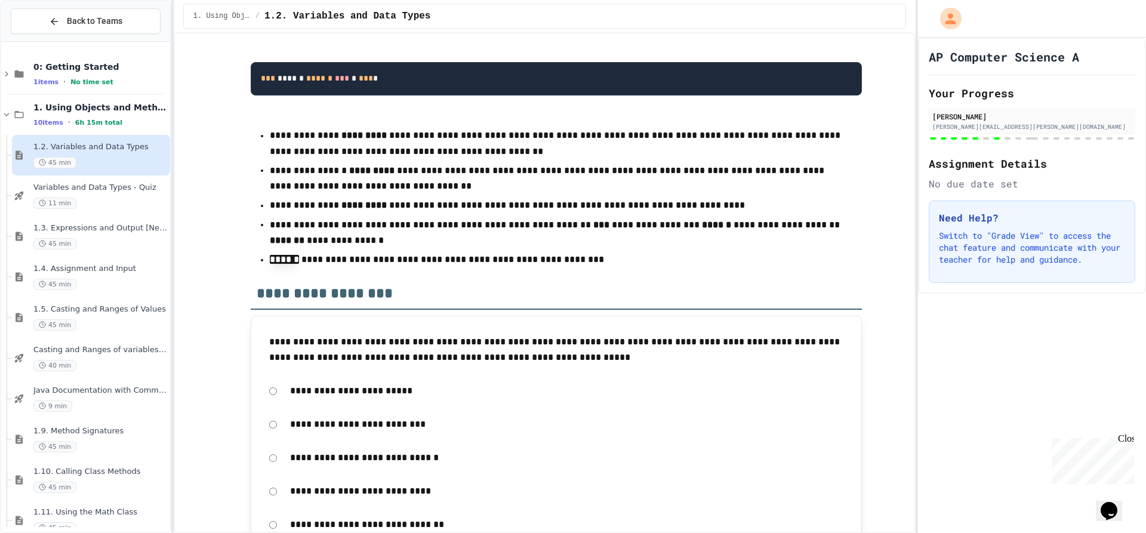
scroll to position [9446, 0]
